Goal: Check status: Check status

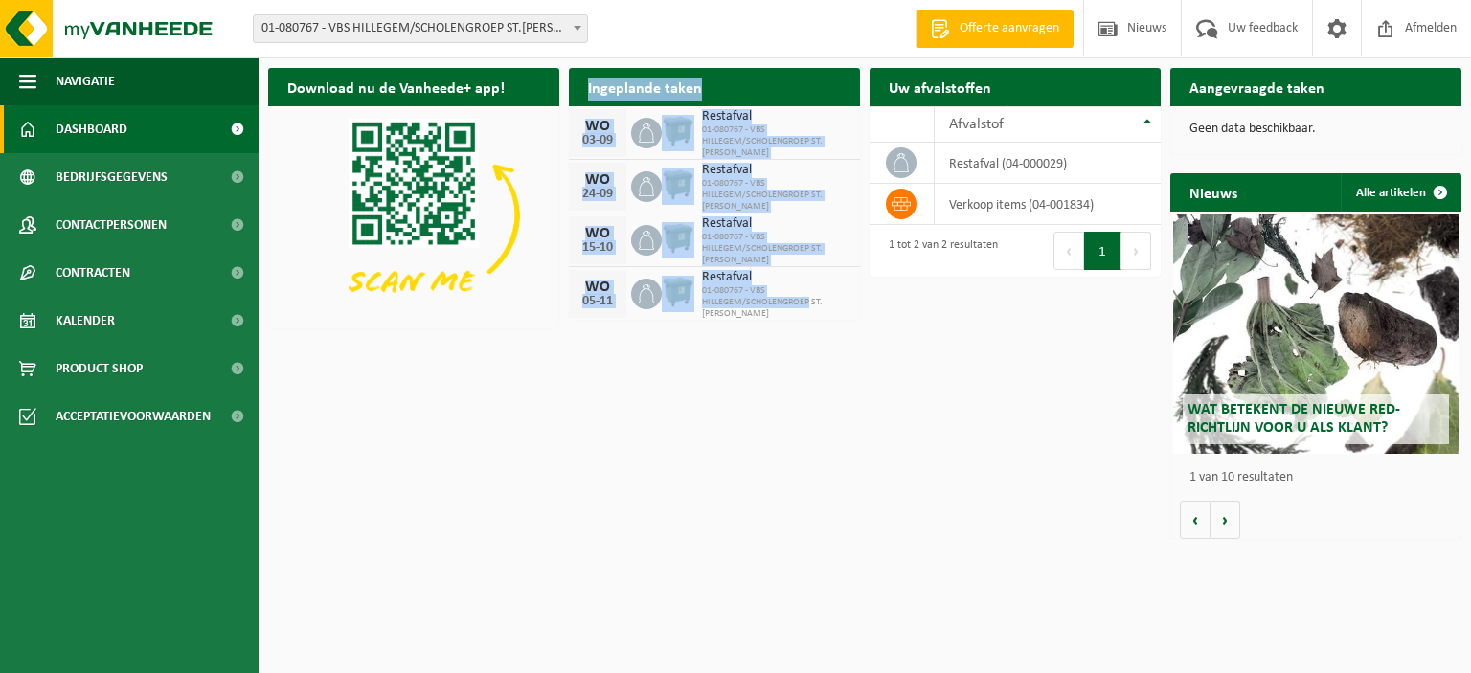
drag, startPoint x: 582, startPoint y: 89, endPoint x: 860, endPoint y: 298, distance: 347.5
click at [860, 298] on div "Ingeplande taken Bekijk uw kalender [DATE] Restafval 01-080767 - VBS HILLEGEM/S…" at bounding box center [714, 193] width 301 height 271
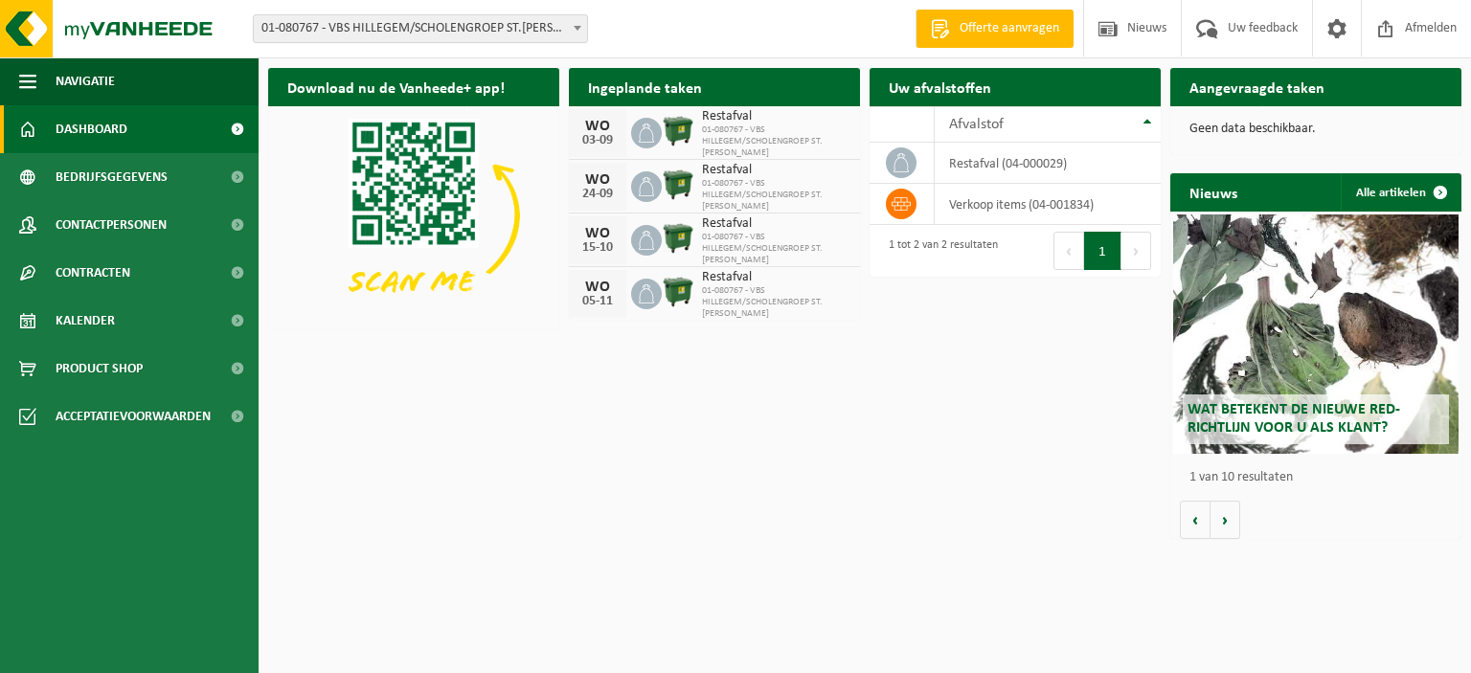
click at [792, 471] on div "Download nu de Vanheede+ app! Verberg Ingeplande taken Bekijk uw kalender [DATE…" at bounding box center [864, 303] width 1203 height 490
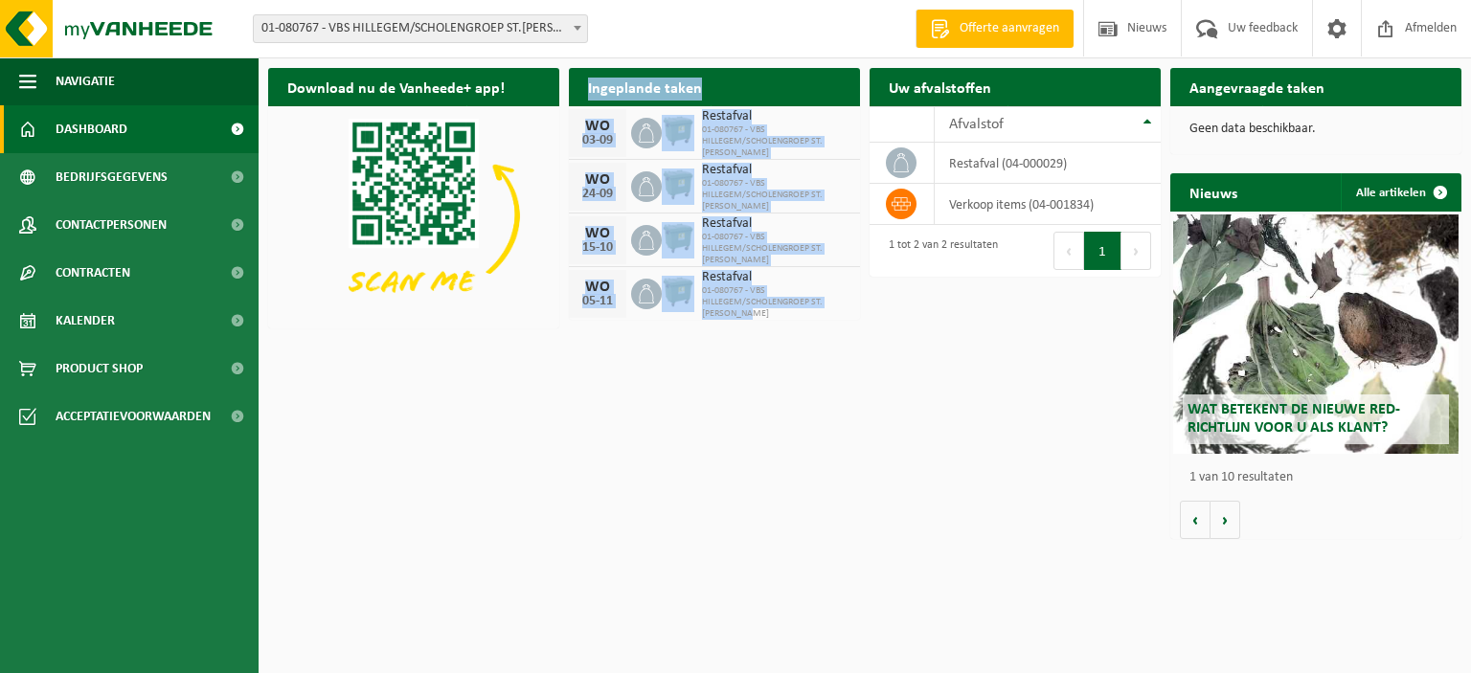
drag, startPoint x: 590, startPoint y: 85, endPoint x: 823, endPoint y: 321, distance: 331.2
click at [823, 321] on div "Ingeplande taken Bekijk uw kalender [DATE] Restafval 01-080767 - VBS HILLEGEM/S…" at bounding box center [714, 193] width 301 height 271
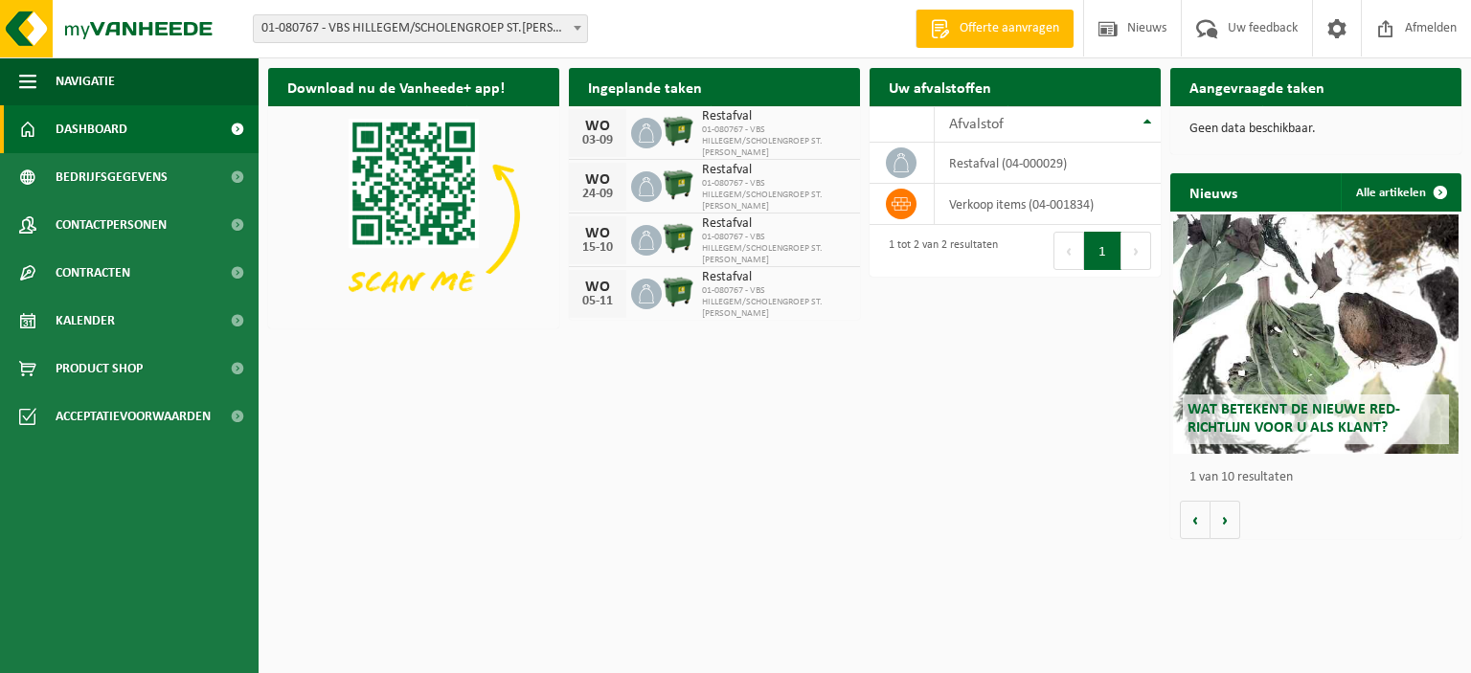
click at [616, 461] on div "Download nu de Vanheede+ app! Verberg Ingeplande taken Bekijk uw kalender [DATE…" at bounding box center [864, 303] width 1203 height 490
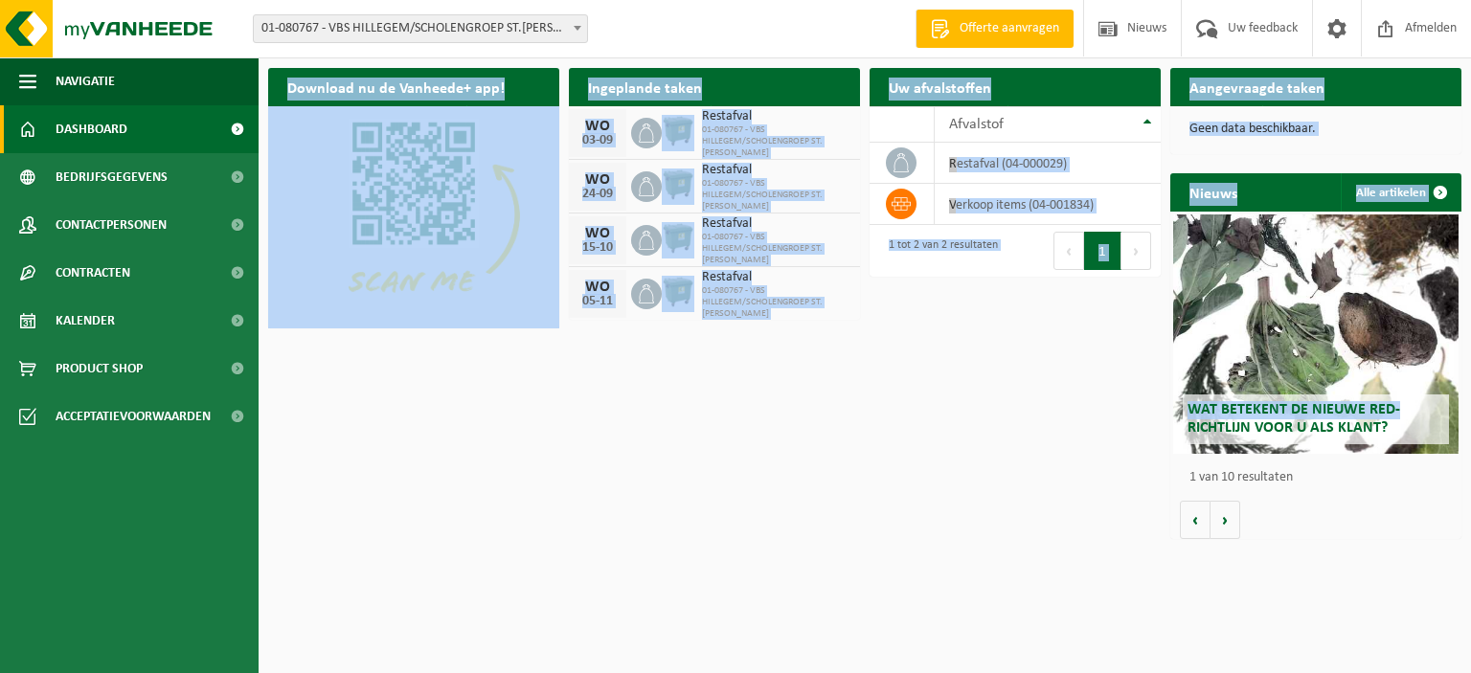
drag, startPoint x: 279, startPoint y: 94, endPoint x: 1440, endPoint y: 229, distance: 1169.5
click at [1440, 229] on div "Download nu de Vanheede+ app! Verberg Ingeplande taken Bekijk uw kalender [DATE…" at bounding box center [864, 303] width 1203 height 490
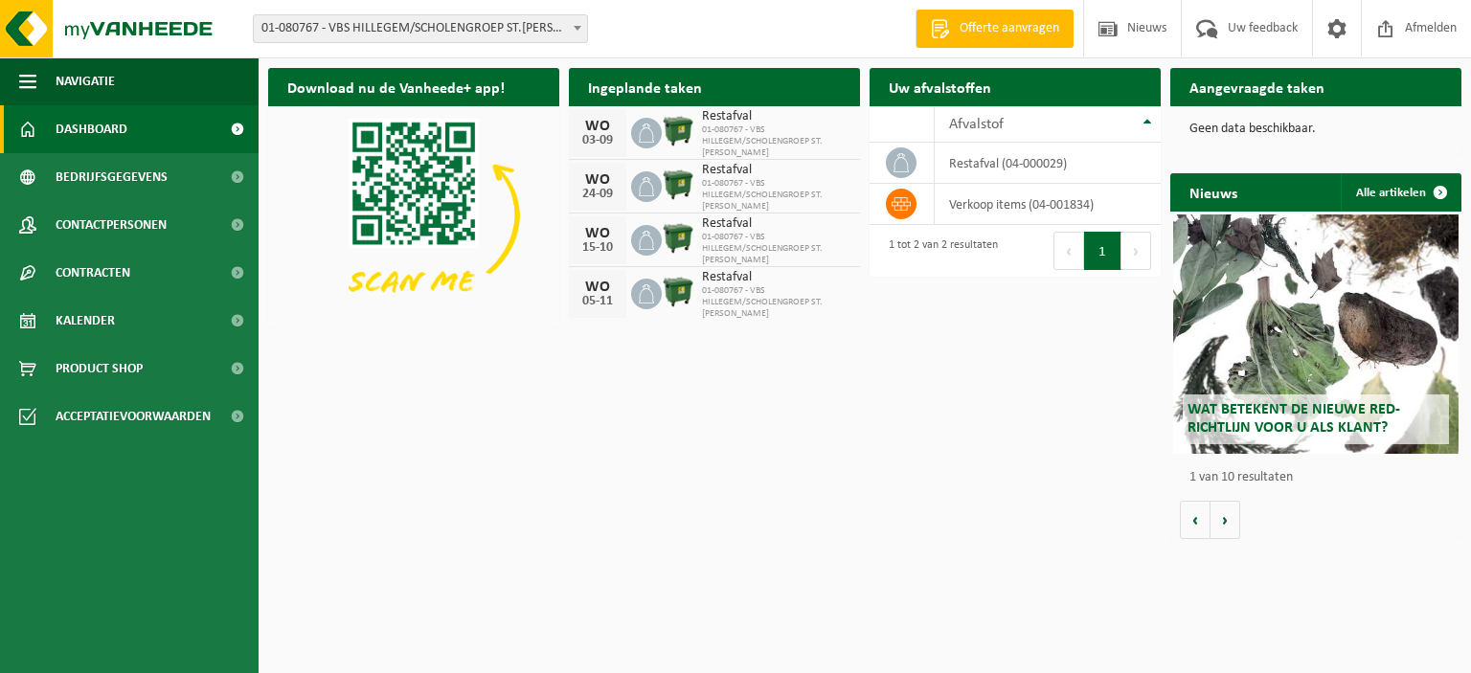
click at [635, 426] on div "Download nu de Vanheede+ app! Verberg Ingeplande taken Bekijk uw kalender [DATE…" at bounding box center [864, 303] width 1203 height 490
drag, startPoint x: 582, startPoint y: 122, endPoint x: 619, endPoint y: 133, distance: 38.2
click at [619, 133] on div "[DATE]" at bounding box center [597, 133] width 57 height 48
click at [570, 127] on div "[DATE]" at bounding box center [597, 133] width 57 height 48
click at [588, 125] on div "WO" at bounding box center [597, 126] width 38 height 15
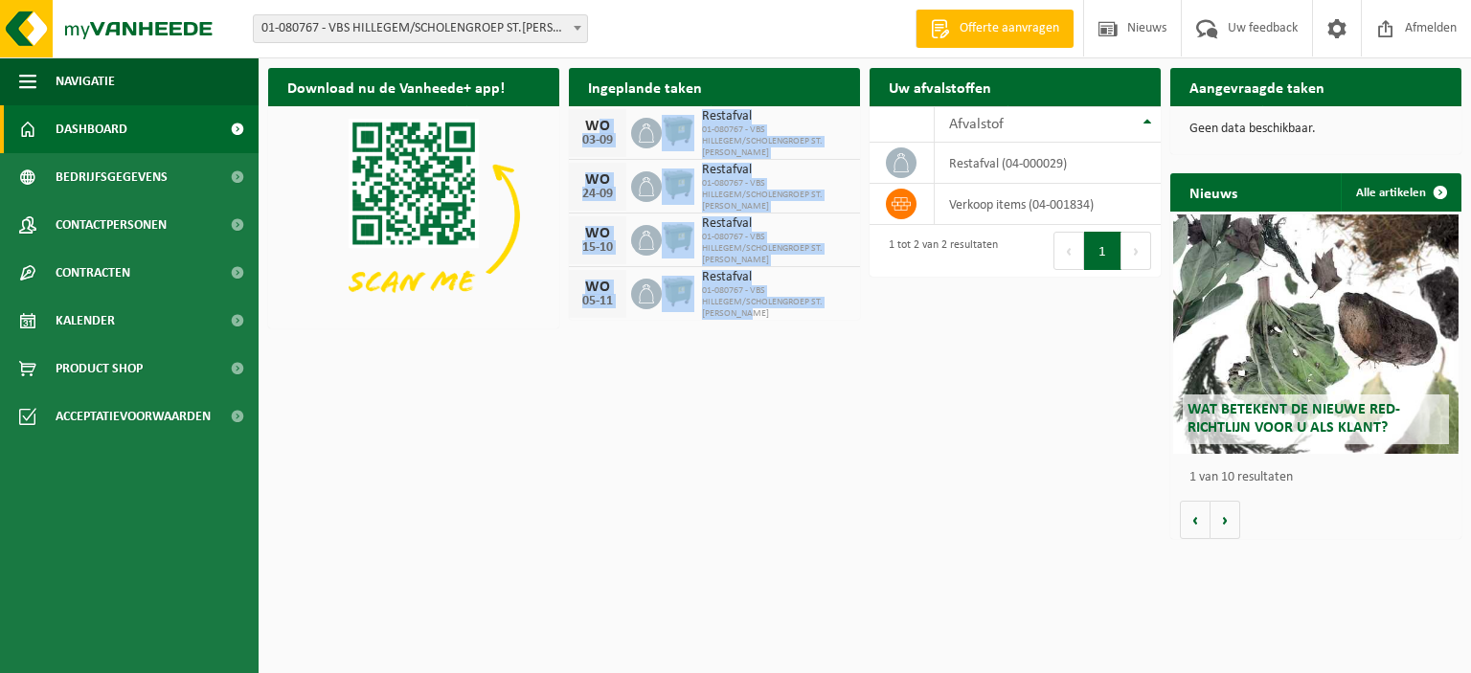
drag, startPoint x: 588, startPoint y: 125, endPoint x: 801, endPoint y: 325, distance: 292.0
click at [801, 325] on div "Ingeplande taken Bekijk uw kalender [DATE] Restafval 01-080767 - VBS HILLEGEM/S…" at bounding box center [714, 193] width 301 height 271
copy div "[DATE] Restafval 01-080767 - VBS HILLEGEM/SCHOLENGROEP ST.[PERSON_NAME] [DATE] …"
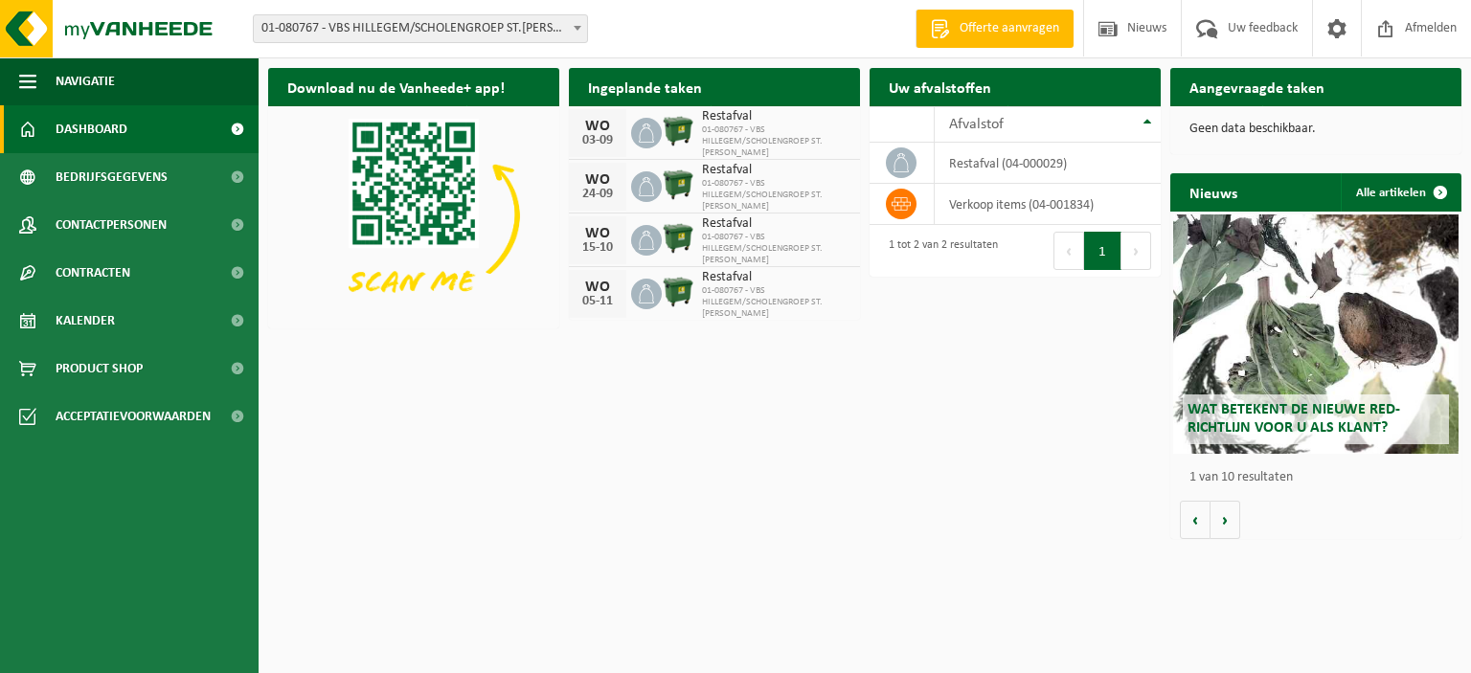
click at [831, 380] on div "Download nu de Vanheede+ app! Verberg Ingeplande taken Bekijk uw kalender [DATE…" at bounding box center [864, 303] width 1203 height 490
click at [1417, 32] on span "Afmelden" at bounding box center [1430, 28] width 61 height 57
